Goal: Information Seeking & Learning: Learn about a topic

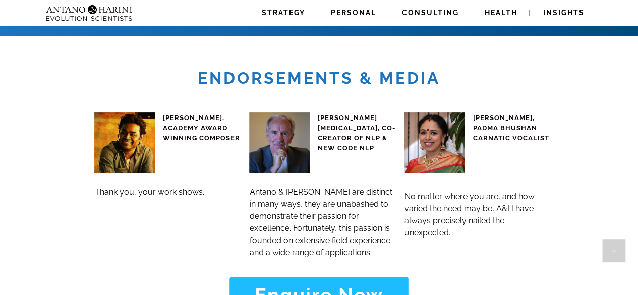
scroll to position [3928, 0]
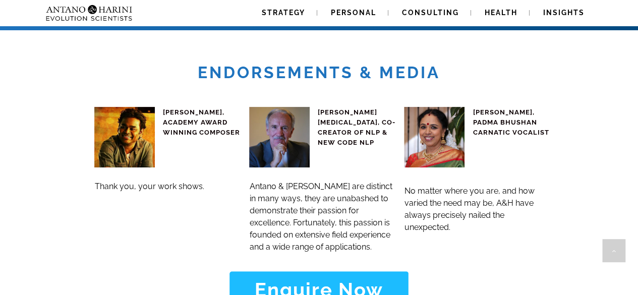
click at [360, 279] on strong "Enquire Now" at bounding box center [319, 290] width 129 height 23
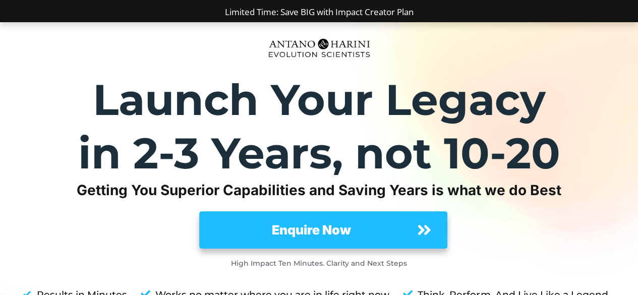
click at [379, 227] on span "Enquire Now" at bounding box center [312, 230] width 194 height 19
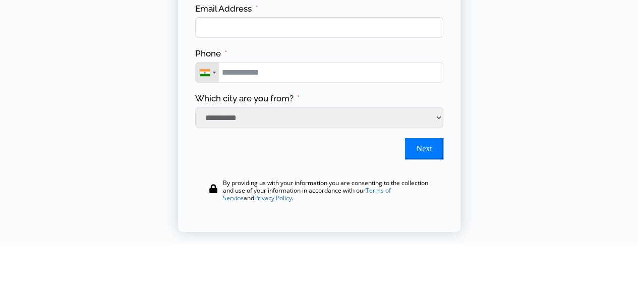
scroll to position [222, 0]
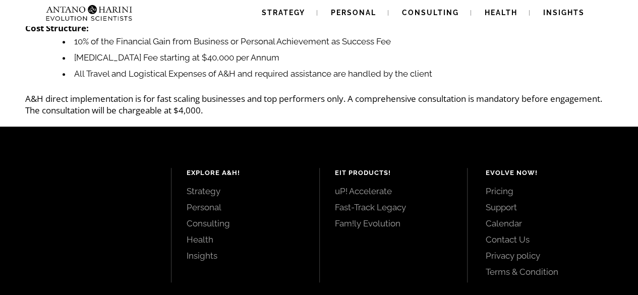
scroll to position [296, 0]
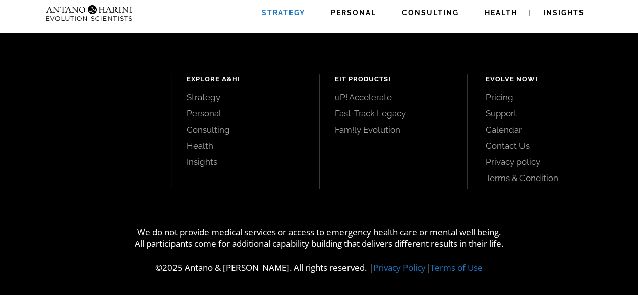
click at [305, 23] on link "Strategy" at bounding box center [284, 13] width 68 height 26
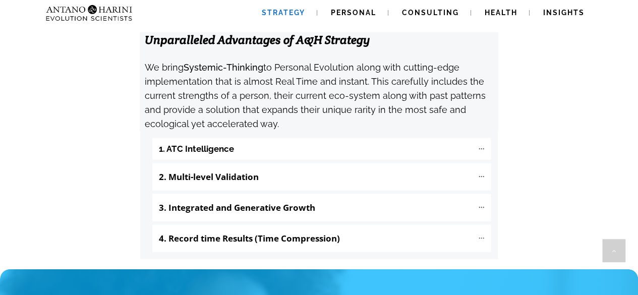
scroll to position [1074, 0]
